Goal: Task Accomplishment & Management: Use online tool/utility

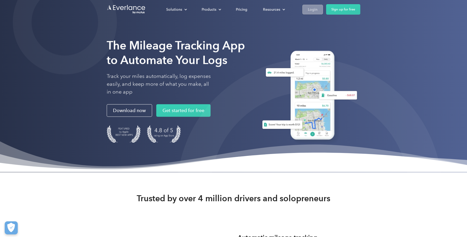
click at [317, 11] on div "Login" at bounding box center [313, 9] width 10 height 7
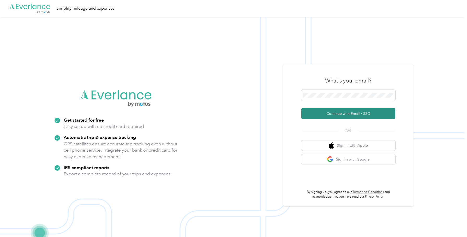
click at [349, 111] on button "Continue with Email / SSO" at bounding box center [349, 113] width 94 height 11
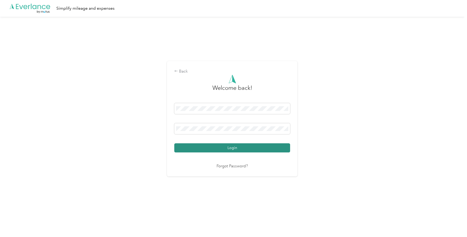
click at [237, 149] on button "Login" at bounding box center [232, 147] width 116 height 9
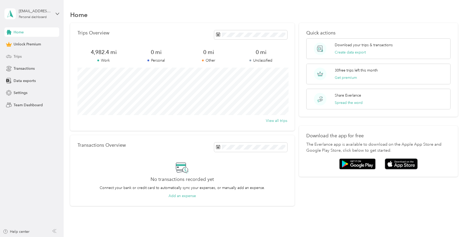
click at [29, 57] on div "Trips" at bounding box center [31, 56] width 55 height 9
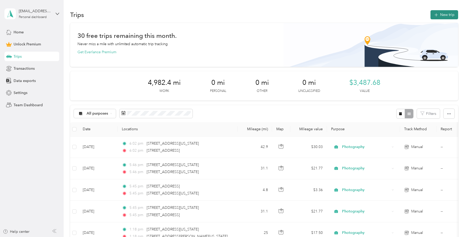
click at [448, 13] on button "New trip" at bounding box center [445, 14] width 28 height 9
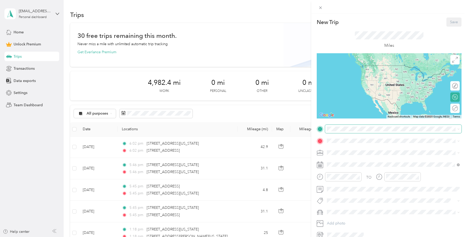
click at [341, 132] on span at bounding box center [393, 129] width 137 height 8
click at [345, 146] on span "[STREET_ADDRESS][US_STATE][US_STATE]" at bounding box center [372, 147] width 71 height 5
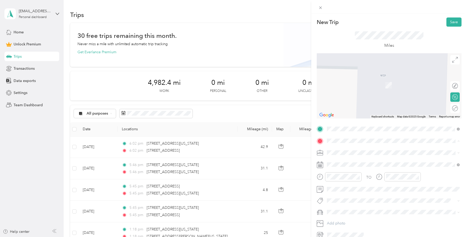
click at [354, 170] on div "Resolve [STREET_ADDRESS][US_STATE]" at bounding box center [393, 164] width 129 height 13
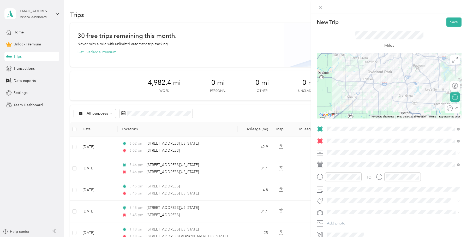
click at [458, 107] on div "Round trip" at bounding box center [452, 108] width 15 height 9
click at [454, 110] on div at bounding box center [452, 107] width 11 height 5
click at [341, 179] on span "Photography" at bounding box center [340, 180] width 22 height 4
click at [455, 24] on button "Save" at bounding box center [454, 21] width 15 height 9
